Goal: Use online tool/utility: Utilize a website feature to perform a specific function

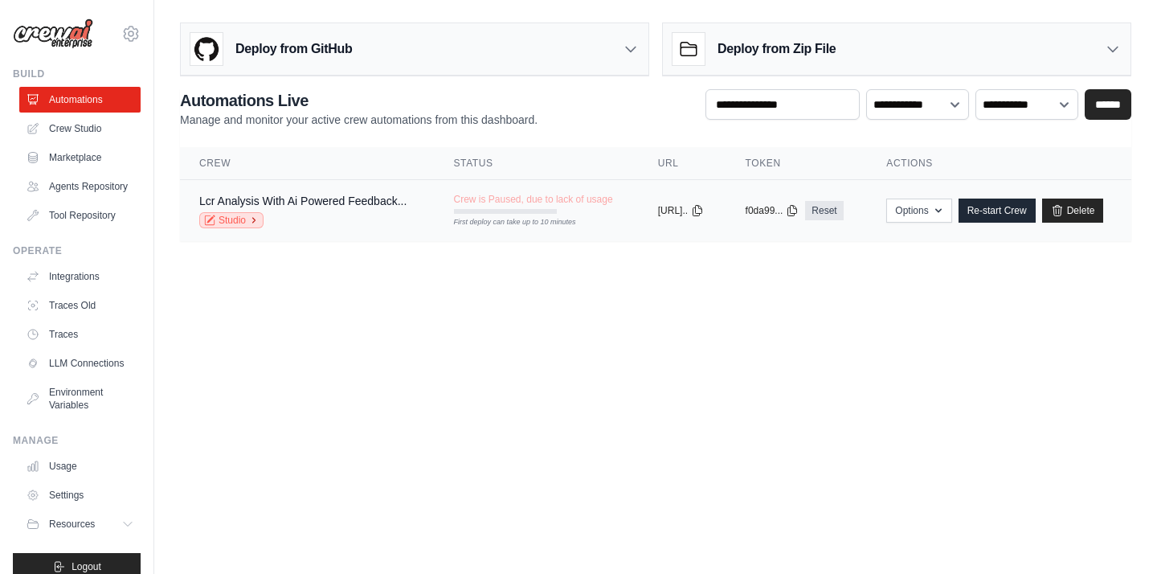
click at [247, 223] on link "Studio" at bounding box center [231, 220] width 64 height 16
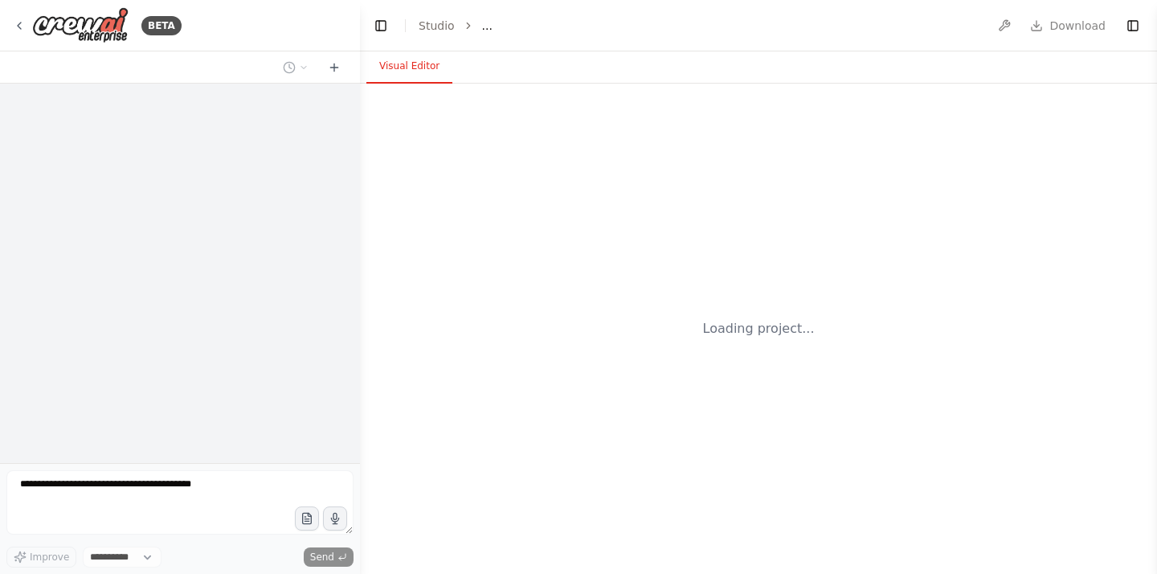
select select "****"
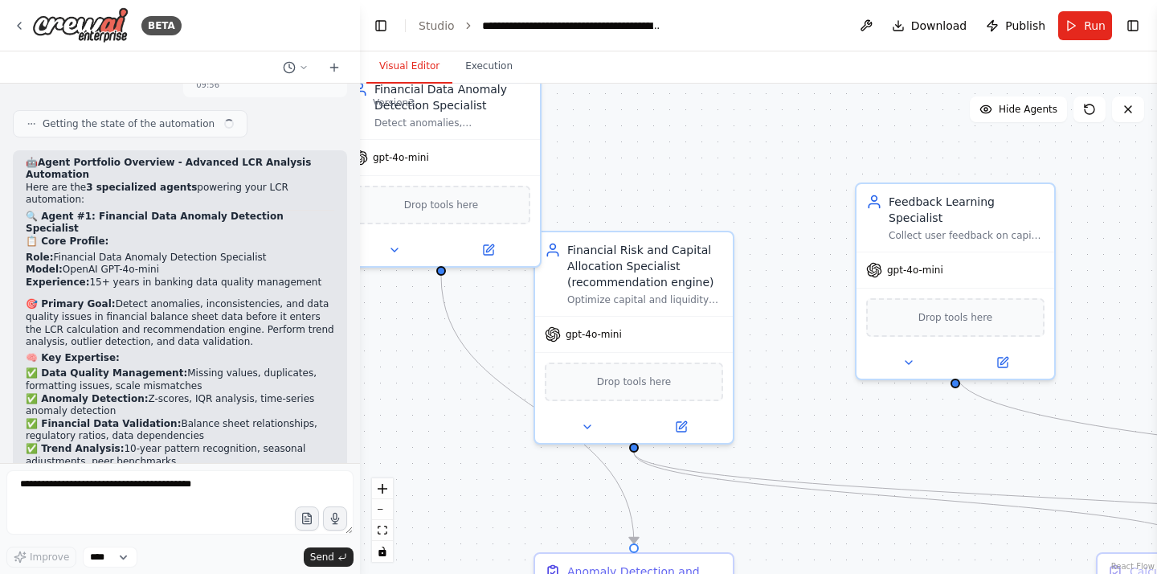
scroll to position [53945, 0]
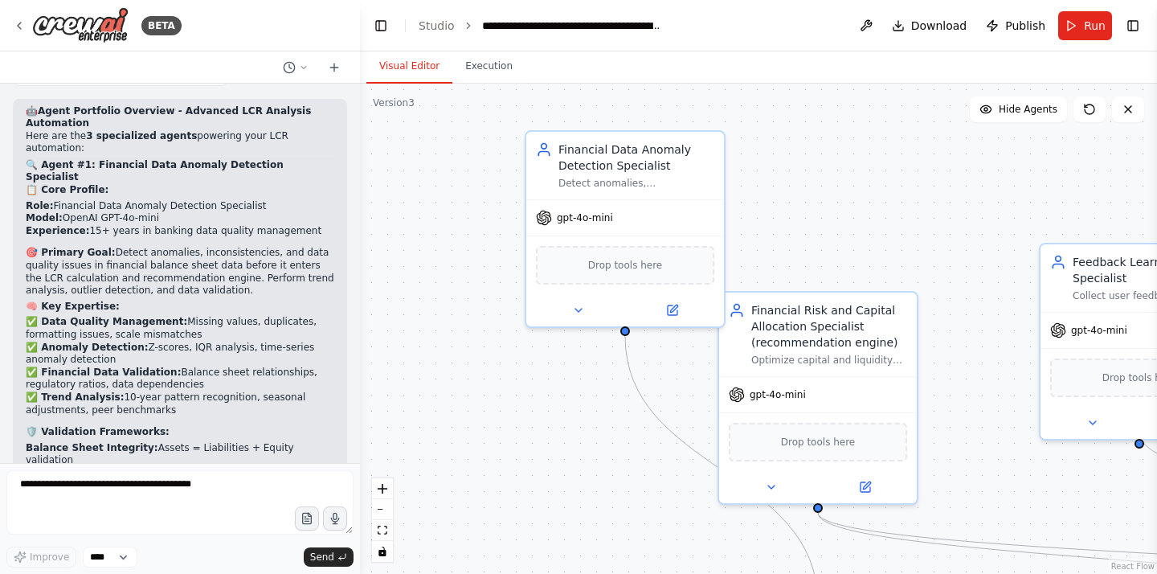
drag, startPoint x: 729, startPoint y: 292, endPoint x: 1006, endPoint y: 419, distance: 304.8
click at [1006, 419] on div ".deletable-edge-delete-btn { width: 20px; height: 20px; border: 0px solid #ffff…" at bounding box center [758, 329] width 797 height 490
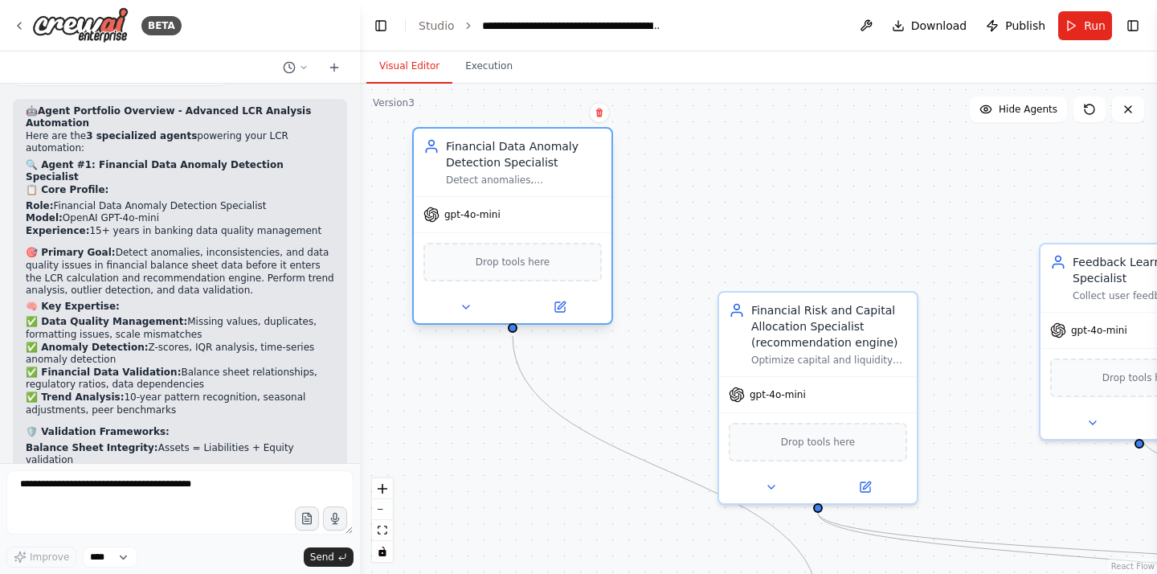
drag, startPoint x: 696, startPoint y: 155, endPoint x: 574, endPoint y: 161, distance: 121.5
click at [574, 161] on div "Financial Data Anomaly Detection Specialist" at bounding box center [524, 154] width 156 height 32
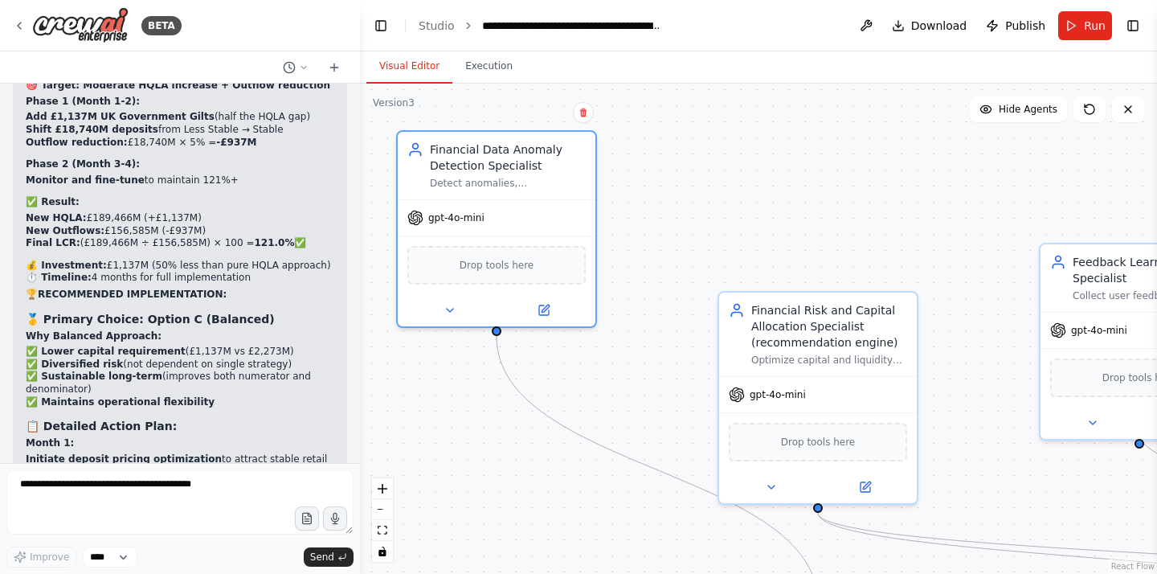
scroll to position [53019, 0]
click at [520, 182] on div "Detect anomalies, inconsistencies, and data quality issues in financial balance…" at bounding box center [508, 179] width 156 height 13
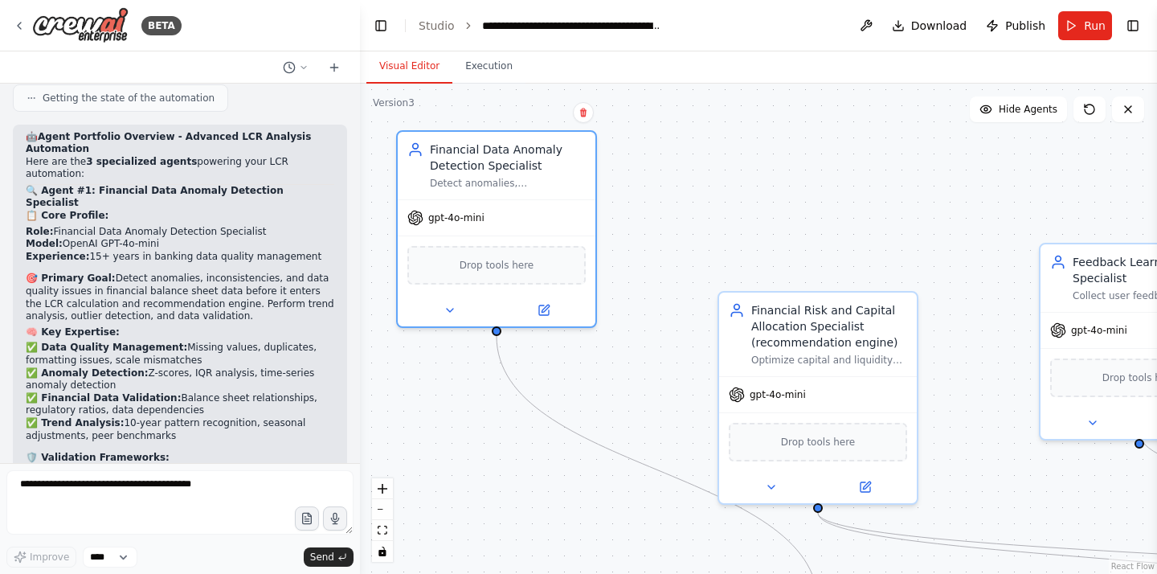
scroll to position [53945, 0]
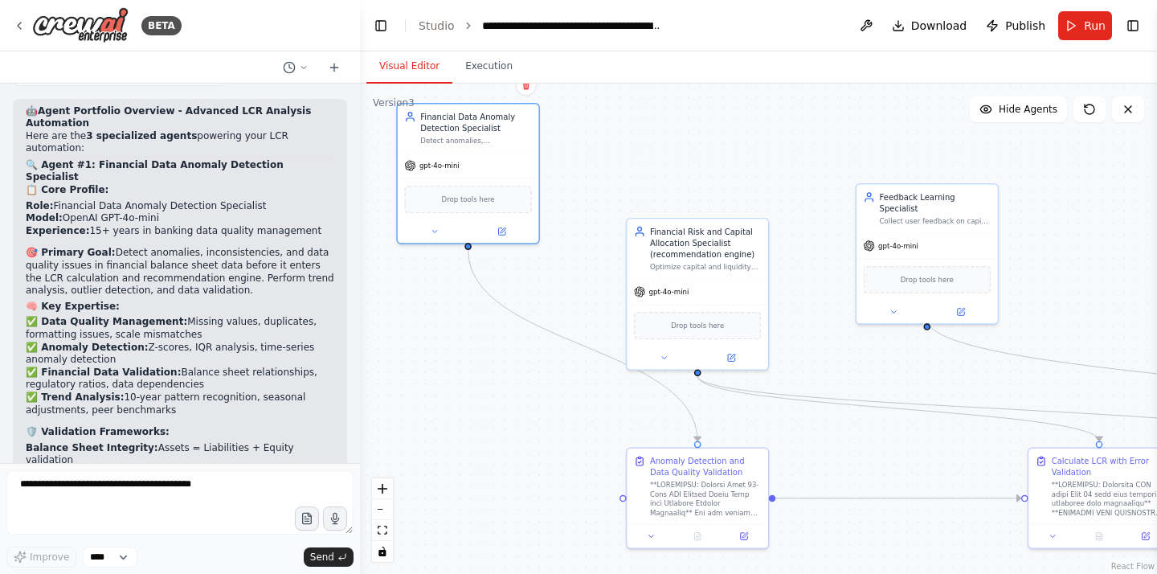
drag, startPoint x: 491, startPoint y: 459, endPoint x: 439, endPoint y: 349, distance: 122.5
click at [439, 349] on div ".deletable-edge-delete-btn { width: 20px; height: 20px; border: 0px solid #ffff…" at bounding box center [758, 329] width 797 height 490
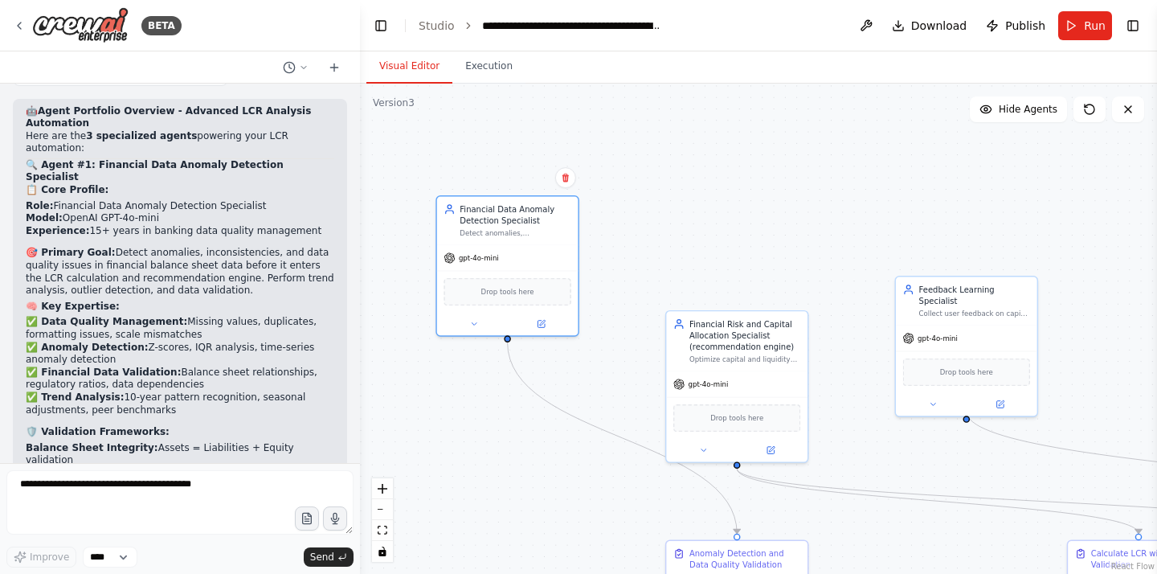
drag, startPoint x: 500, startPoint y: 416, endPoint x: 538, endPoint y: 509, distance: 100.8
click at [538, 509] on div ".deletable-edge-delete-btn { width: 20px; height: 20px; border: 0px solid #ffff…" at bounding box center [758, 329] width 797 height 490
click at [1084, 21] on span "Run" at bounding box center [1095, 26] width 22 height 16
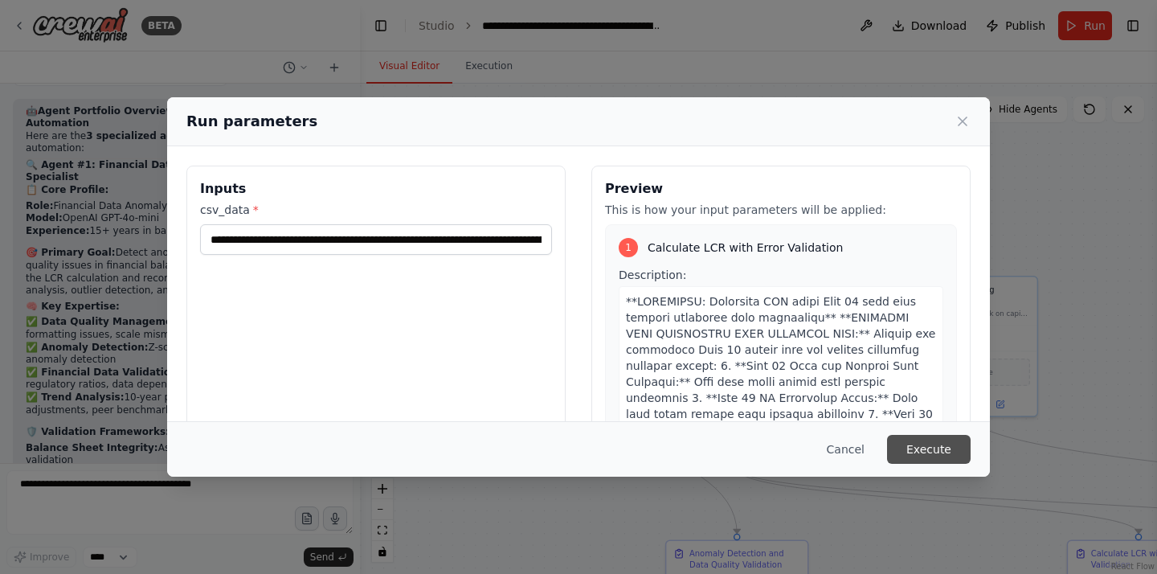
click at [928, 453] on button "Execute" at bounding box center [929, 449] width 84 height 29
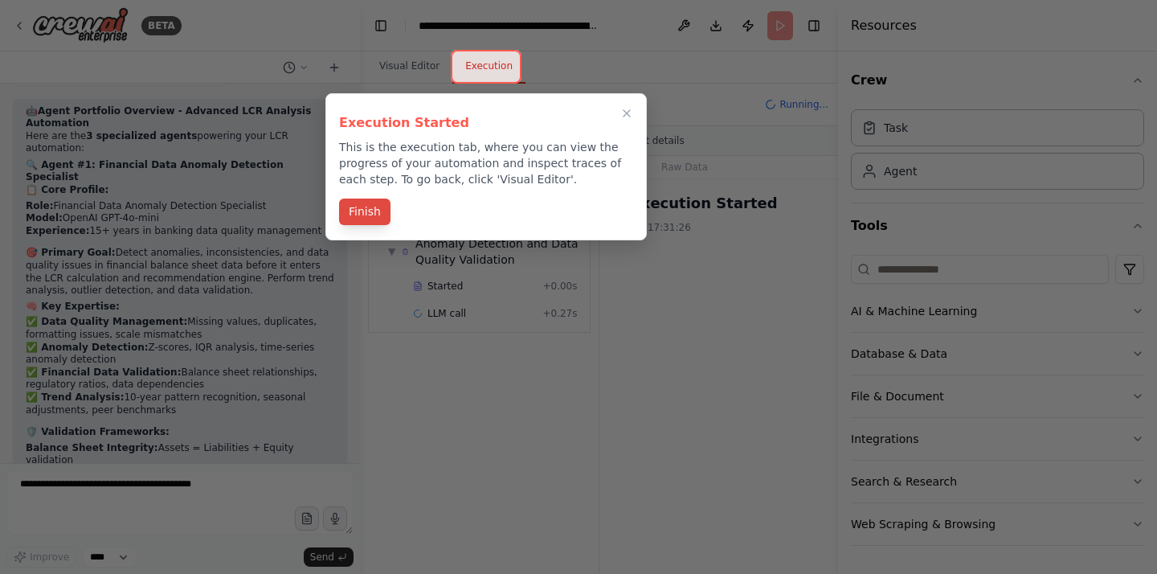
click at [369, 217] on button "Finish" at bounding box center [364, 211] width 51 height 27
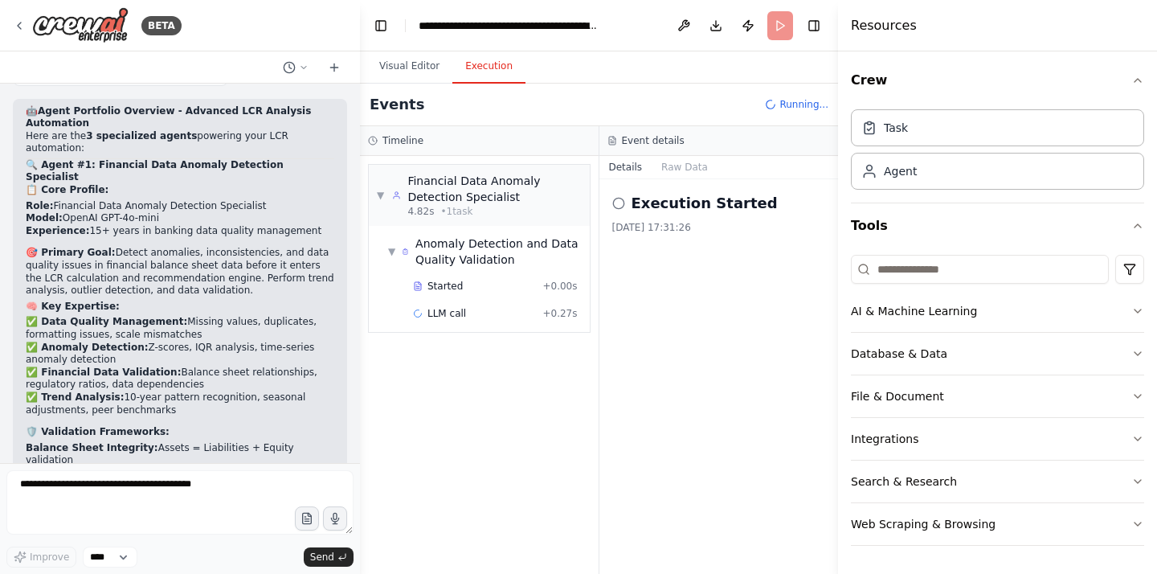
scroll to position [53881, 0]
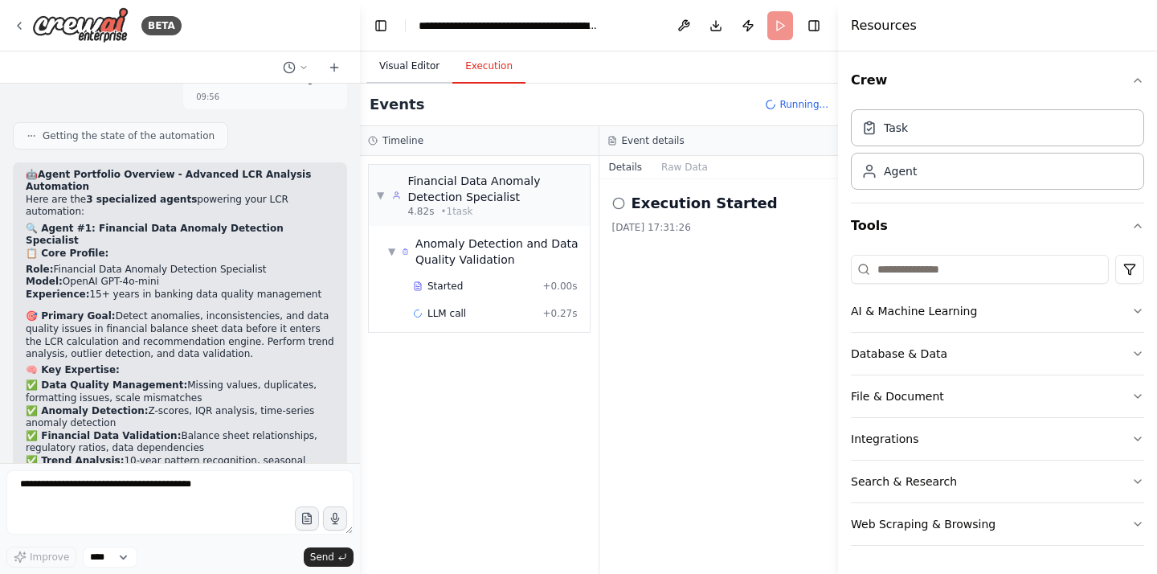
click at [405, 65] on button "Visual Editor" at bounding box center [409, 67] width 86 height 34
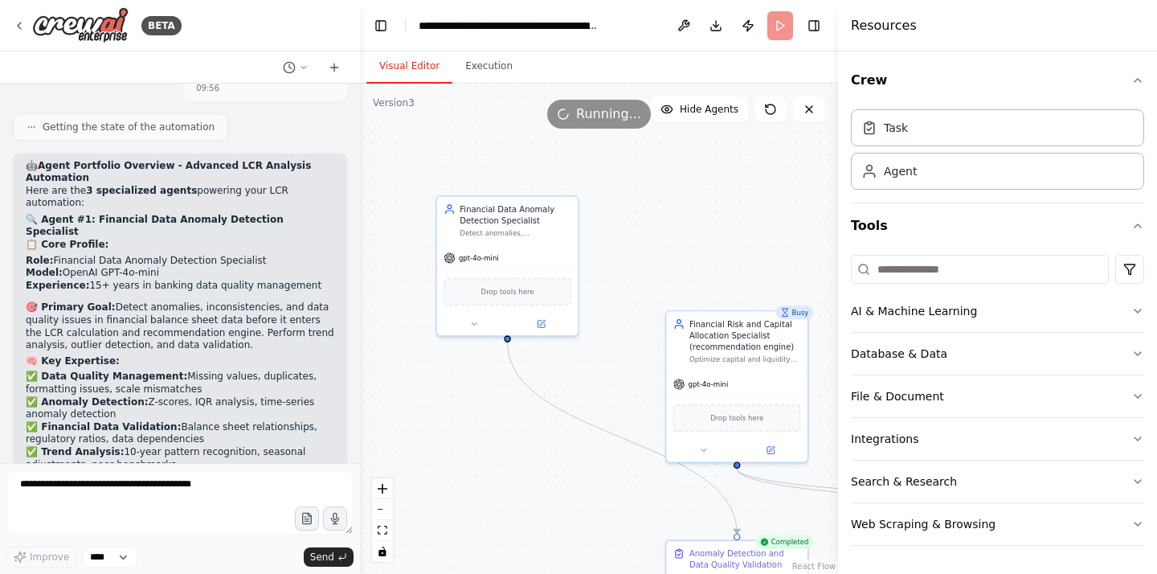
scroll to position [53945, 0]
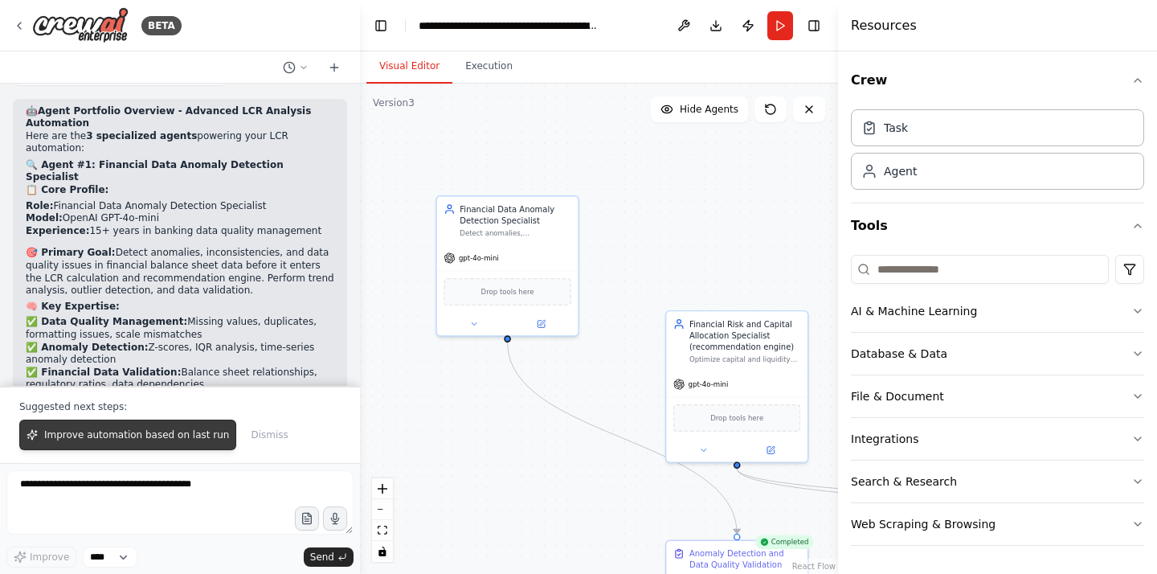
click at [120, 444] on button "Improve automation based on last run" at bounding box center [127, 434] width 217 height 31
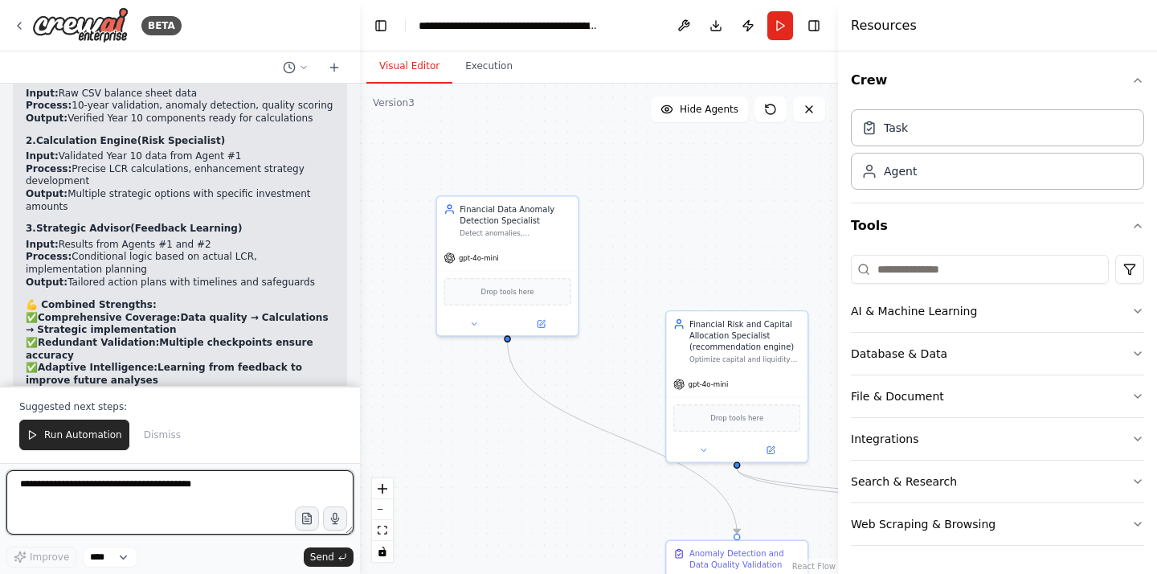
scroll to position [55518, 0]
